Goal: Task Accomplishment & Management: Use online tool/utility

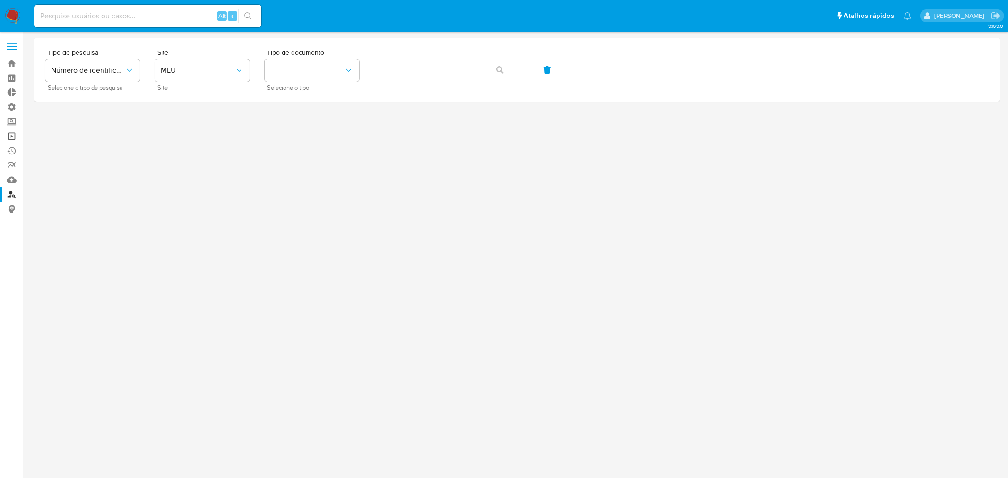
click at [13, 135] on link "Operações em massa" at bounding box center [56, 136] width 112 height 15
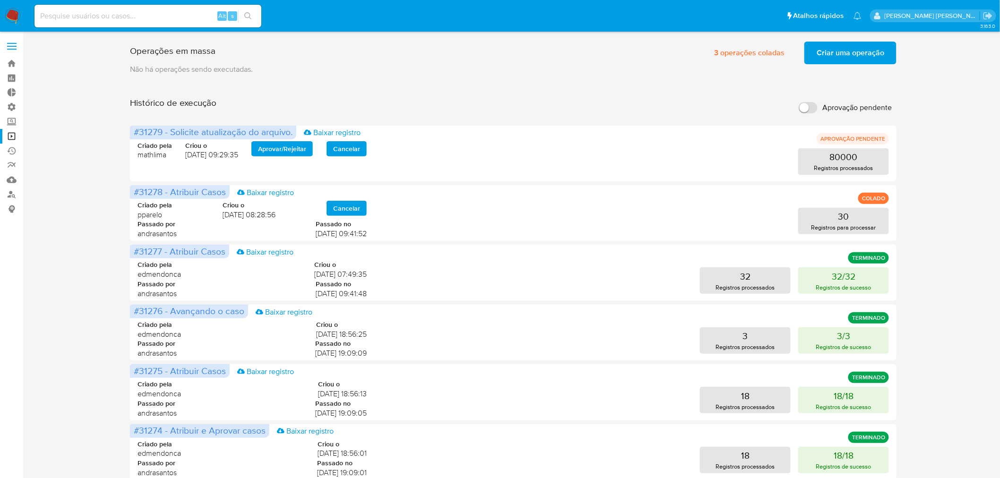
click at [809, 109] on input "Aprovação pendente" at bounding box center [808, 107] width 19 height 11
checkbox input "true"
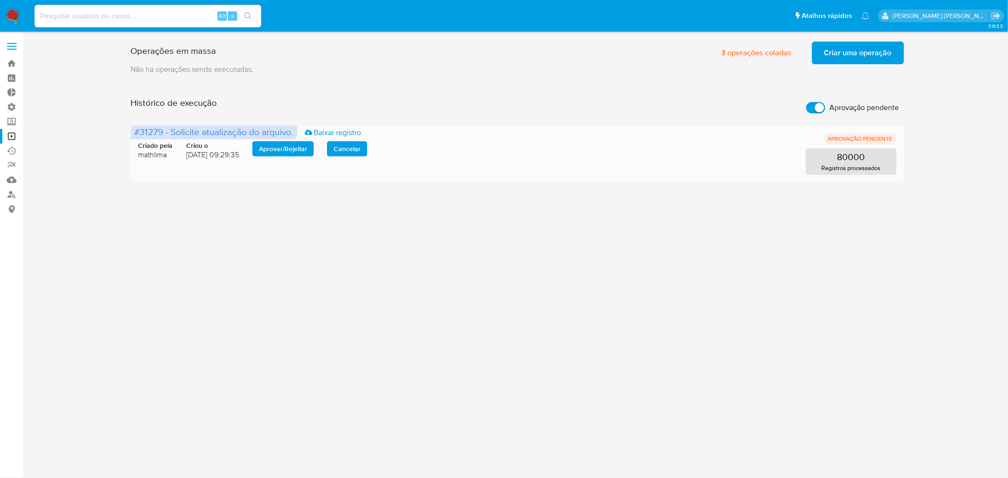
click at [285, 148] on span "Aprovar / Rejeitar" at bounding box center [283, 148] width 48 height 13
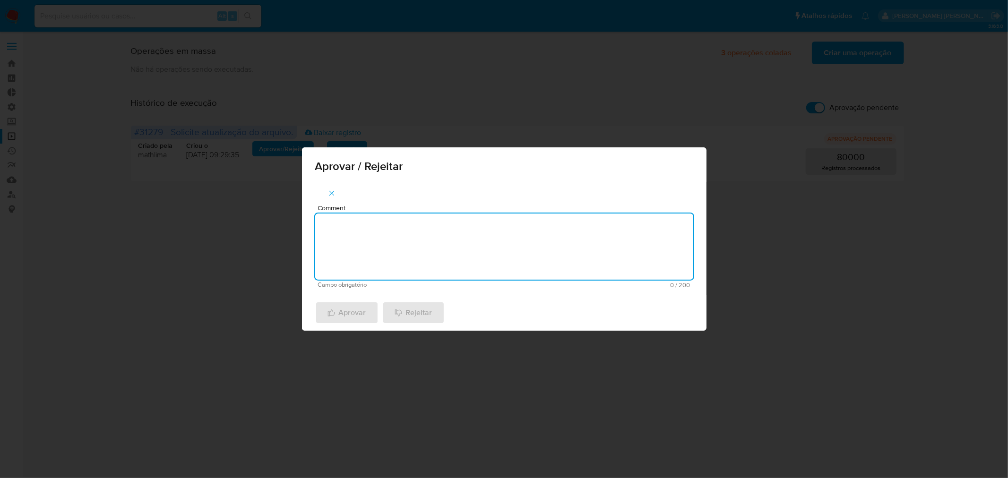
click at [394, 238] on textarea "Comment" at bounding box center [504, 247] width 378 height 66
type textarea "atualização cadastral 2025"
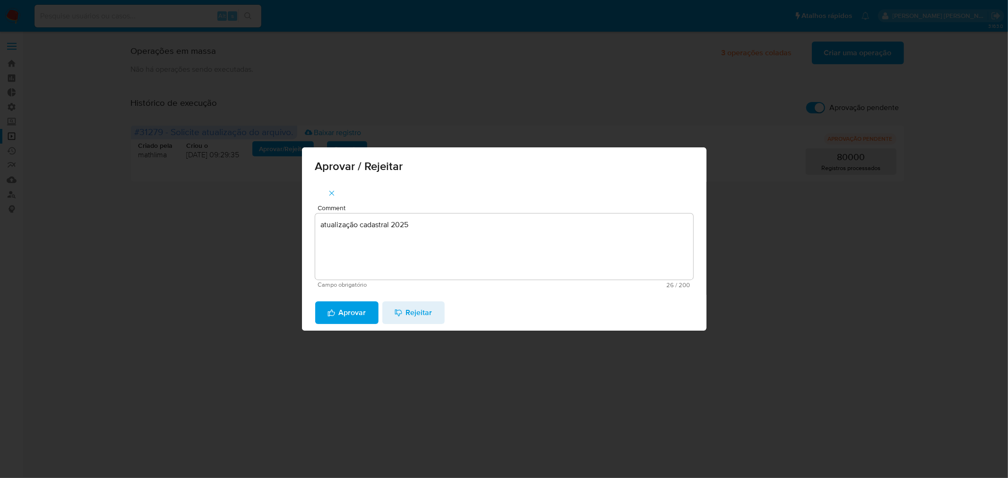
click at [341, 310] on span "Aprovar" at bounding box center [347, 312] width 39 height 21
